Goal: Consume media (video, audio)

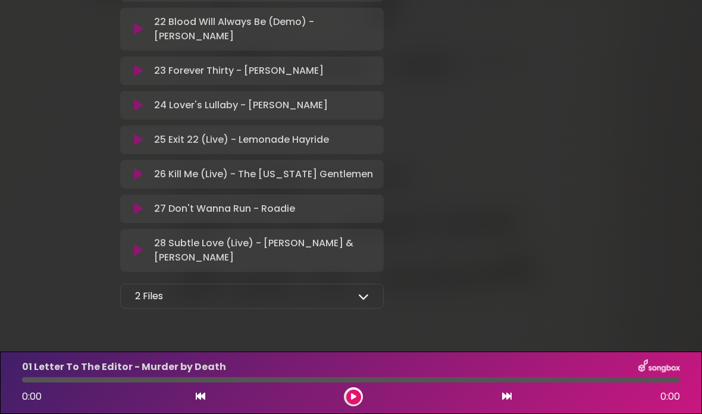
scroll to position [1061, 0]
click at [138, 304] on p "2 Files" at bounding box center [149, 297] width 28 height 14
click at [368, 302] on icon at bounding box center [363, 297] width 11 height 11
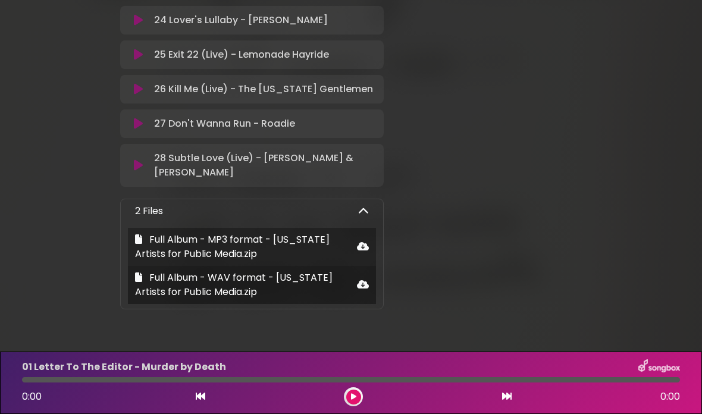
scroll to position [38, 0]
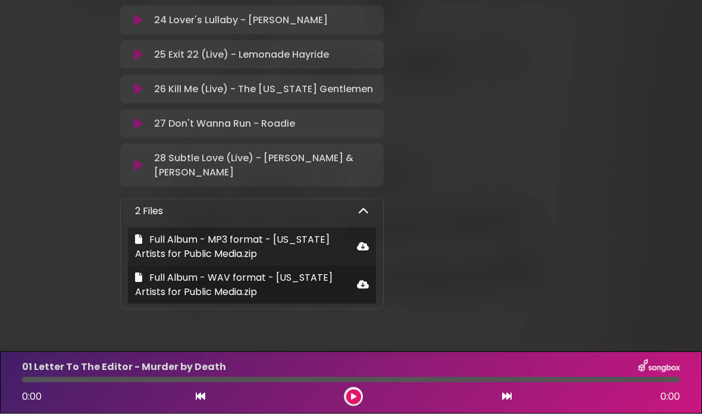
click at [184, 233] on span "Full Album - MP3 format - [US_STATE] Artists for Public Media.zip" at bounding box center [232, 247] width 195 height 28
click at [365, 242] on icon at bounding box center [363, 247] width 12 height 10
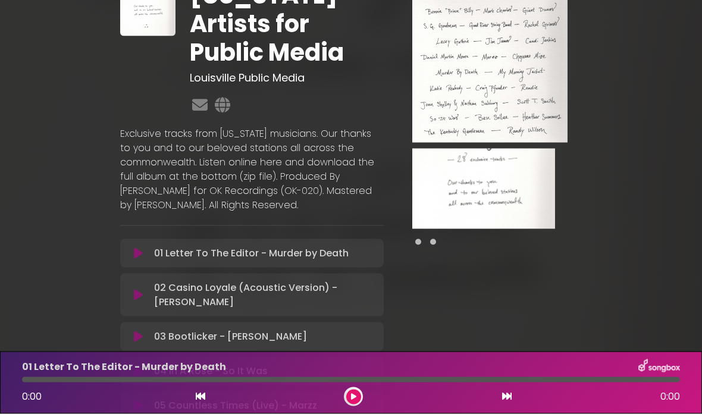
scroll to position [64, 0]
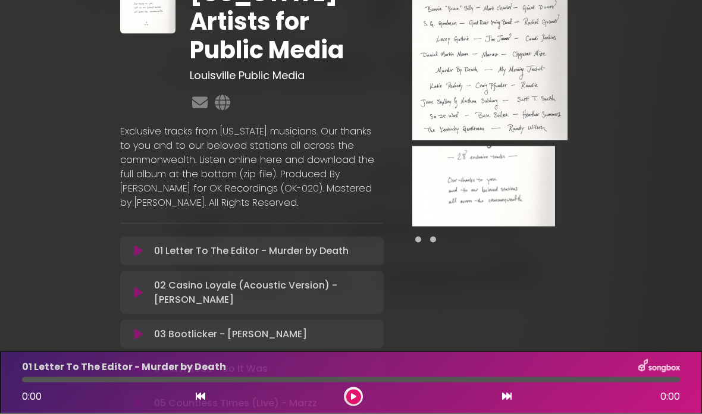
click at [139, 245] on icon at bounding box center [138, 251] width 9 height 12
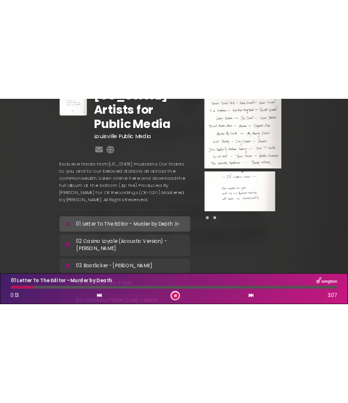
scroll to position [9, 0]
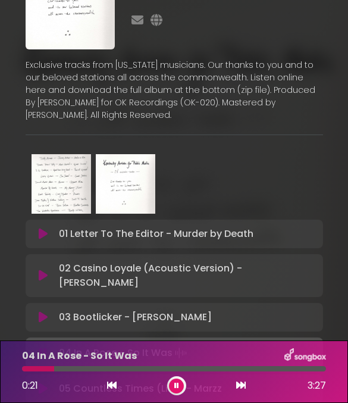
click at [125, 261] on p "02 Casino Loyale (Acoustic Version) - [PERSON_NAME] Loading Track..." at bounding box center [187, 275] width 257 height 29
click at [118, 261] on p "02 Casino Loyale (Acoustic Version) - [PERSON_NAME] Loading Track..." at bounding box center [187, 275] width 257 height 29
click at [50, 270] on button at bounding box center [44, 276] width 22 height 12
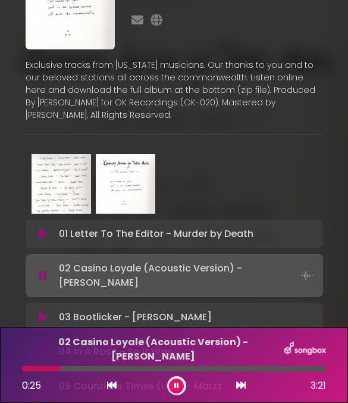
click at [43, 346] on icon at bounding box center [43, 352] width 9 height 12
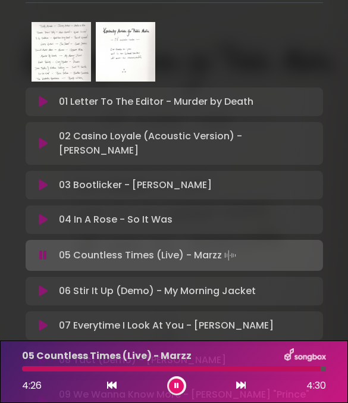
scroll to position [201, 0]
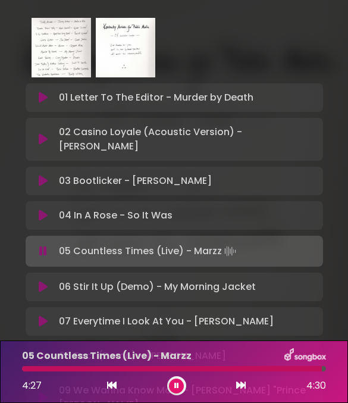
click at [48, 281] on icon at bounding box center [43, 287] width 9 height 12
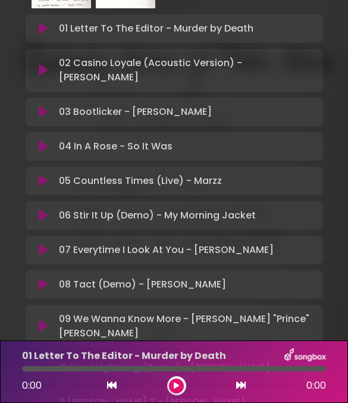
scroll to position [271, 0]
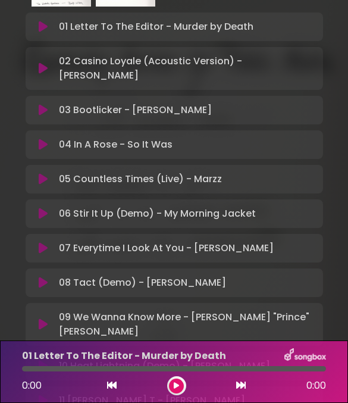
click at [38, 242] on button at bounding box center [44, 248] width 22 height 12
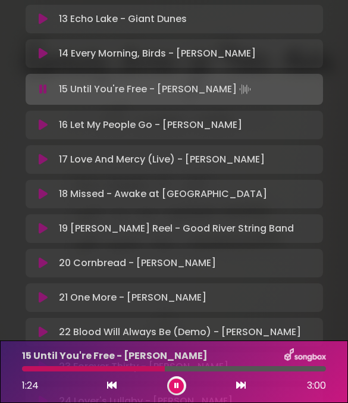
scroll to position [725, 0]
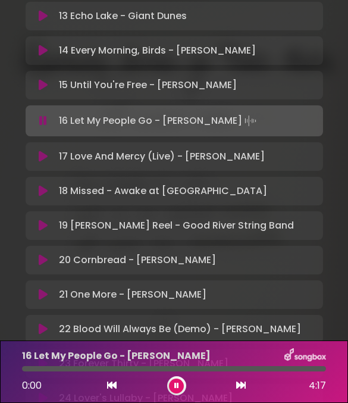
click at [83, 113] on p "16 Let My People Go - Jecorey Arthur Loading Track..." at bounding box center [159, 121] width 200 height 17
click at [40, 115] on icon at bounding box center [43, 121] width 8 height 12
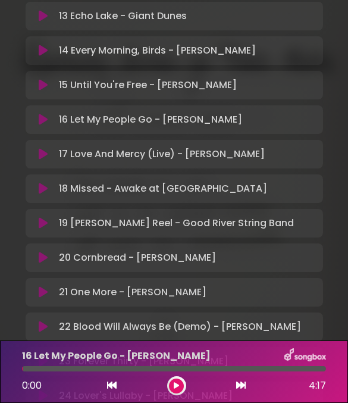
click at [40, 114] on icon at bounding box center [43, 120] width 9 height 12
